Goal: Check status: Check status

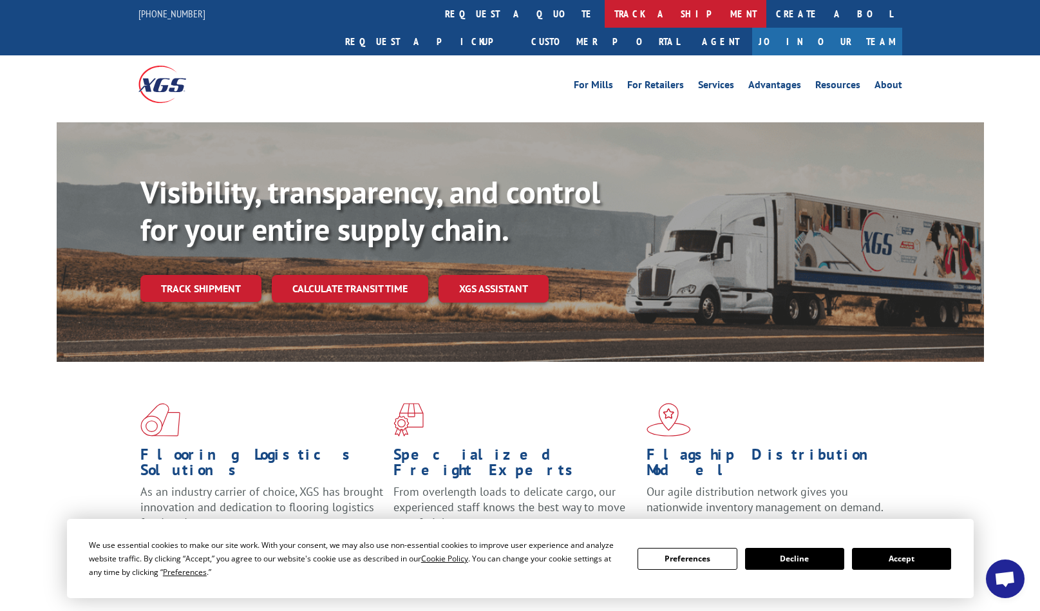
click at [605, 8] on link "track a shipment" at bounding box center [686, 14] width 162 height 28
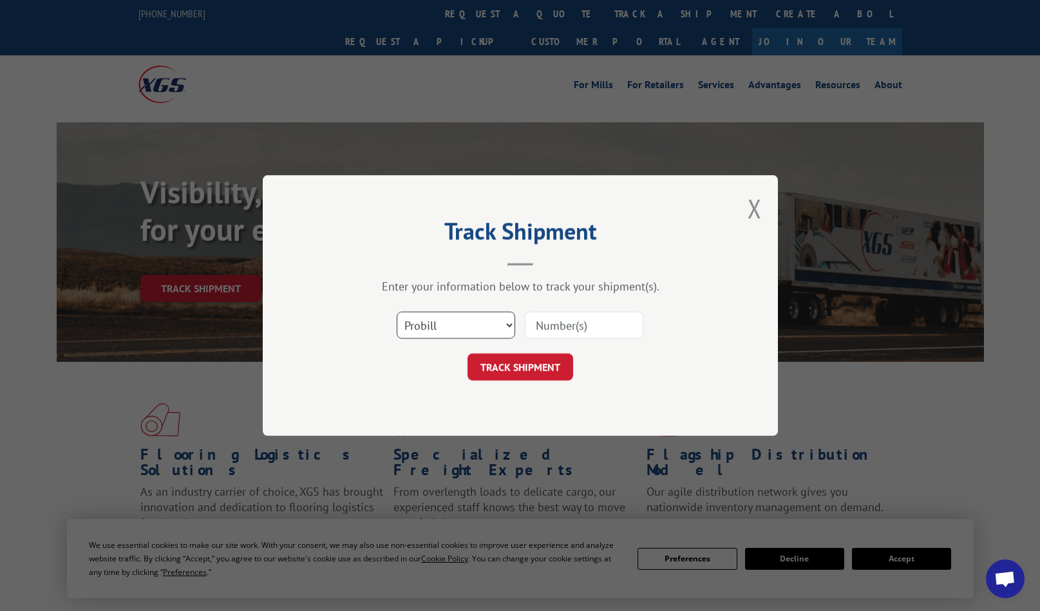
click at [501, 324] on select "Select category... Probill BOL PO" at bounding box center [456, 325] width 119 height 27
select select "bol"
click at [397, 312] on select "Select category... Probill BOL PO" at bounding box center [456, 325] width 119 height 27
click at [609, 318] on input at bounding box center [584, 325] width 119 height 27
type input "7066020"
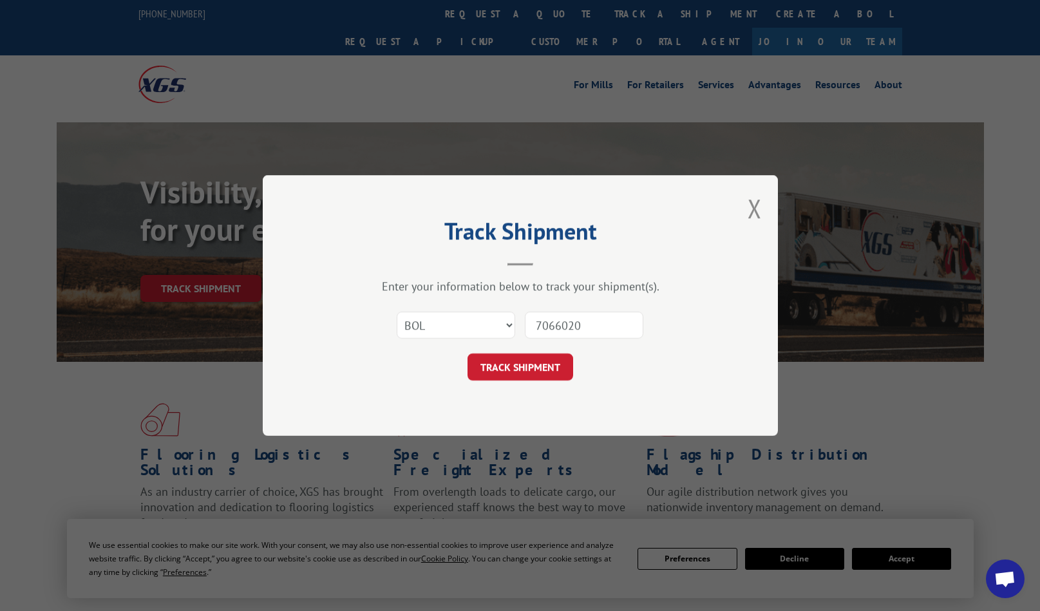
click button "TRACK SHIPMENT" at bounding box center [521, 367] width 106 height 27
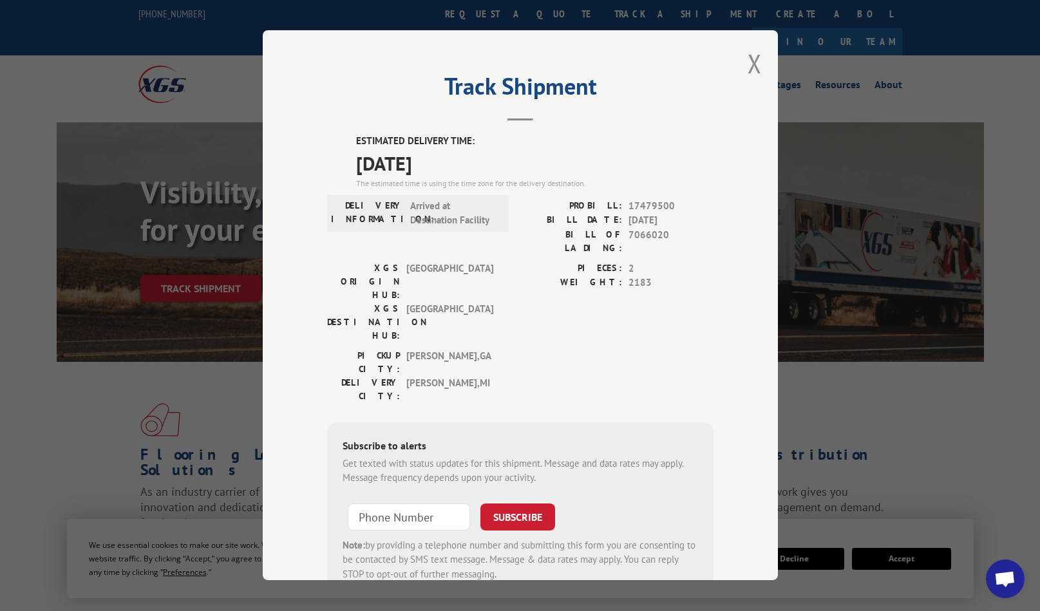
drag, startPoint x: 334, startPoint y: 69, endPoint x: 364, endPoint y: 97, distance: 41.0
click at [364, 97] on div "Track Shipment ESTIMATED DELIVERY TIME: [DATE] The estimated time is using the …" at bounding box center [520, 305] width 515 height 550
drag, startPoint x: 324, startPoint y: 109, endPoint x: 328, endPoint y: 99, distance: 11.0
click at [328, 99] on h2 "Track Shipment" at bounding box center [520, 89] width 387 height 24
drag, startPoint x: 749, startPoint y: 60, endPoint x: 736, endPoint y: 55, distance: 13.7
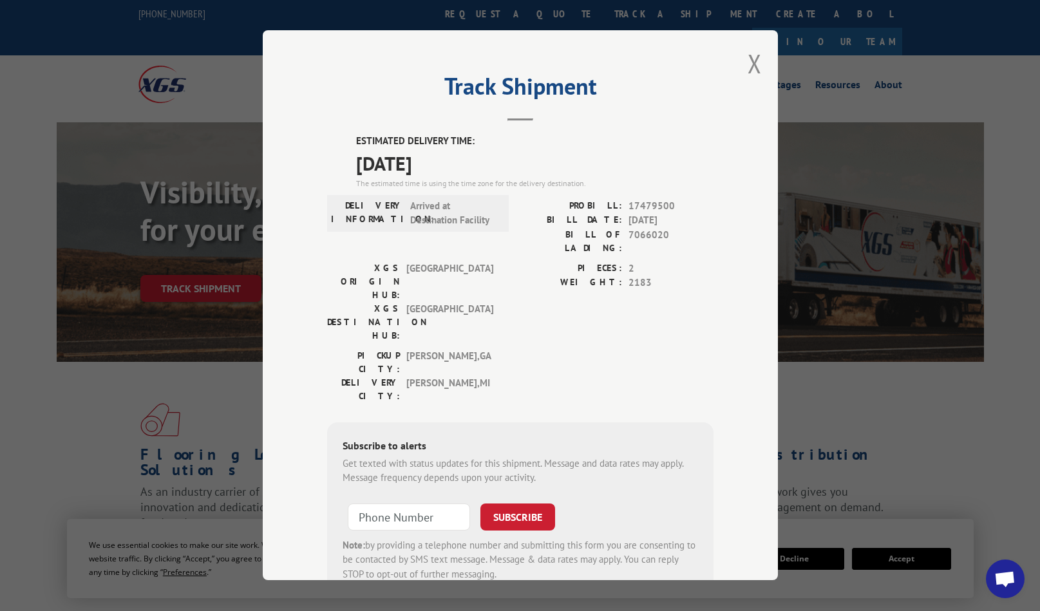
click at [749, 60] on button "Close modal" at bounding box center [755, 63] width 14 height 34
